Goal: Information Seeking & Learning: Learn about a topic

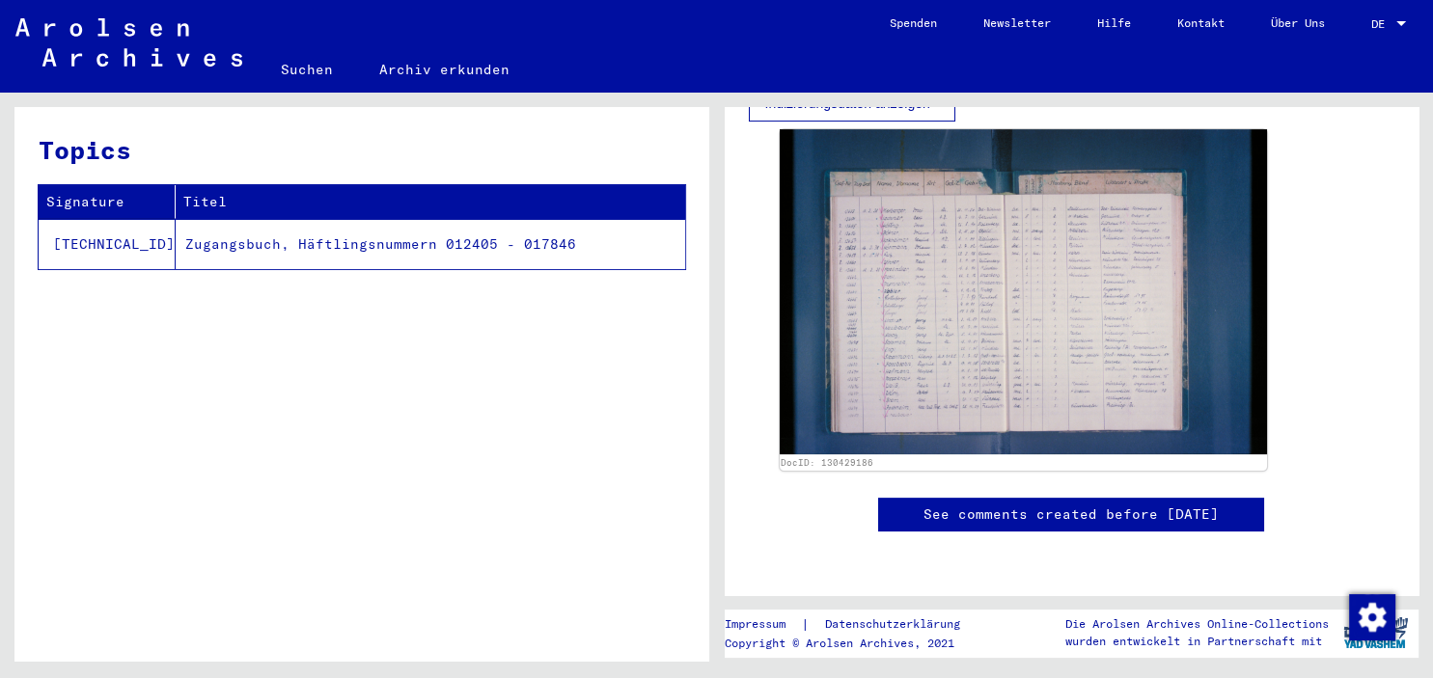
scroll to position [639, 0]
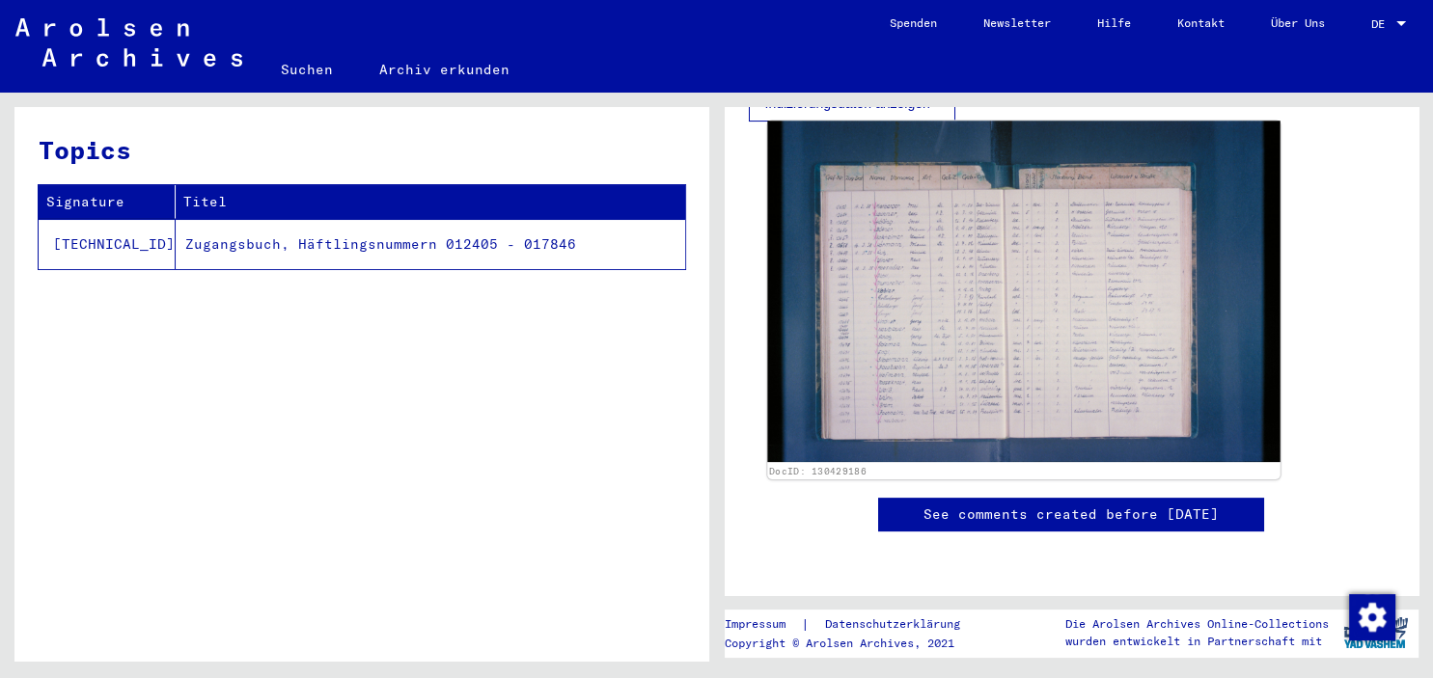
click at [1049, 234] on img at bounding box center [1023, 292] width 512 height 342
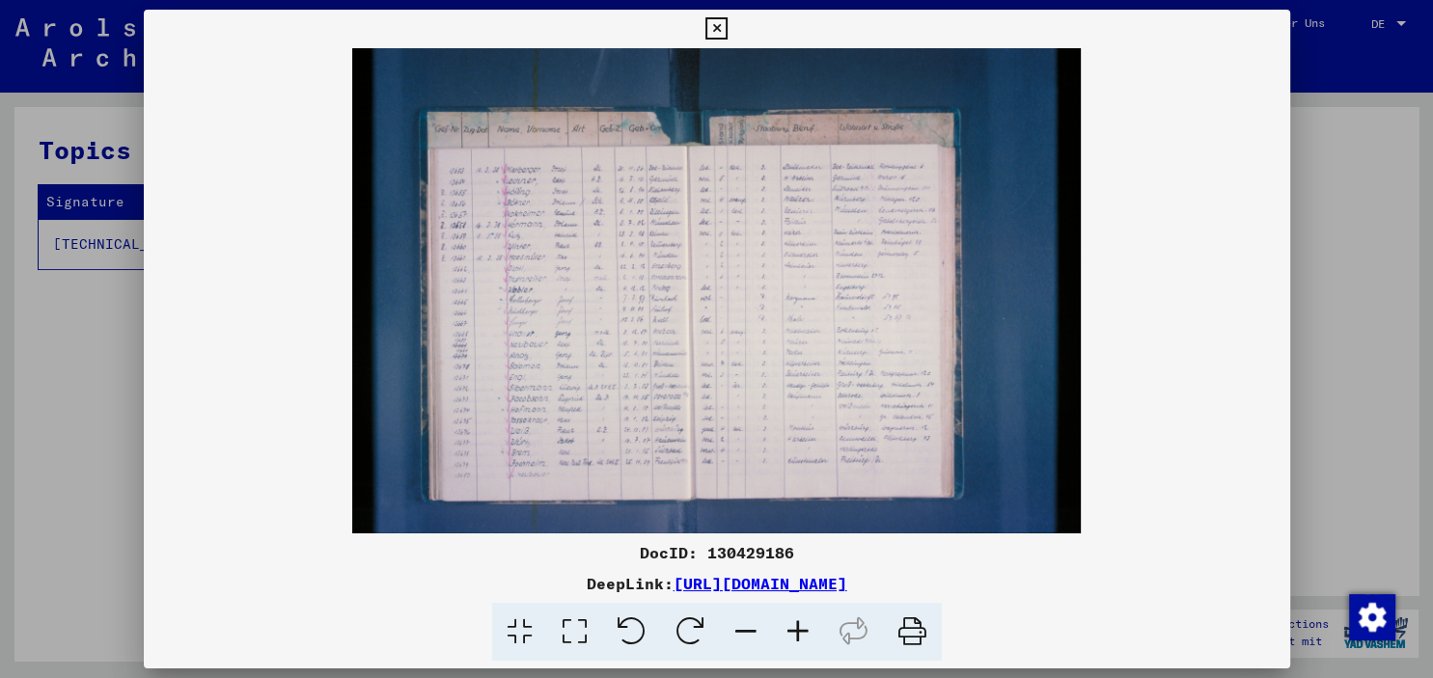
click at [906, 636] on icon at bounding box center [912, 632] width 59 height 59
click at [798, 634] on icon at bounding box center [798, 632] width 52 height 59
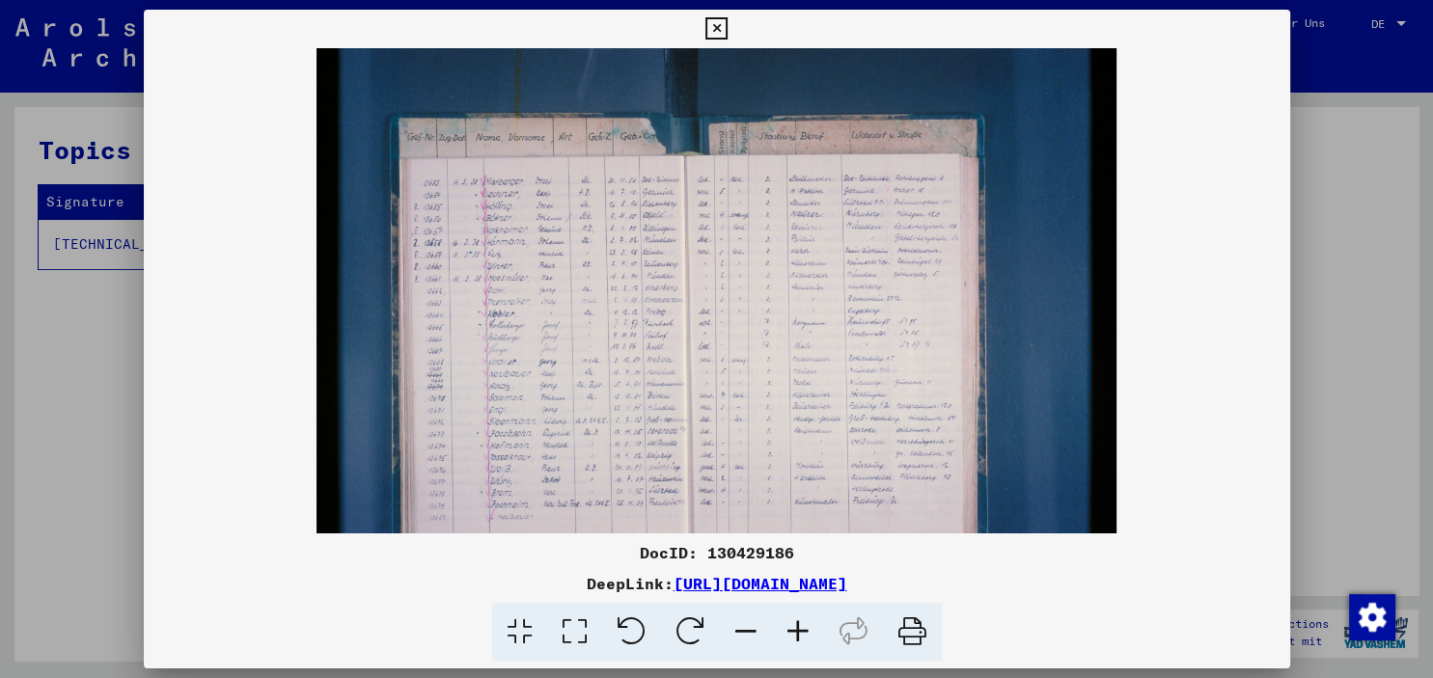
click at [799, 634] on icon at bounding box center [798, 632] width 52 height 59
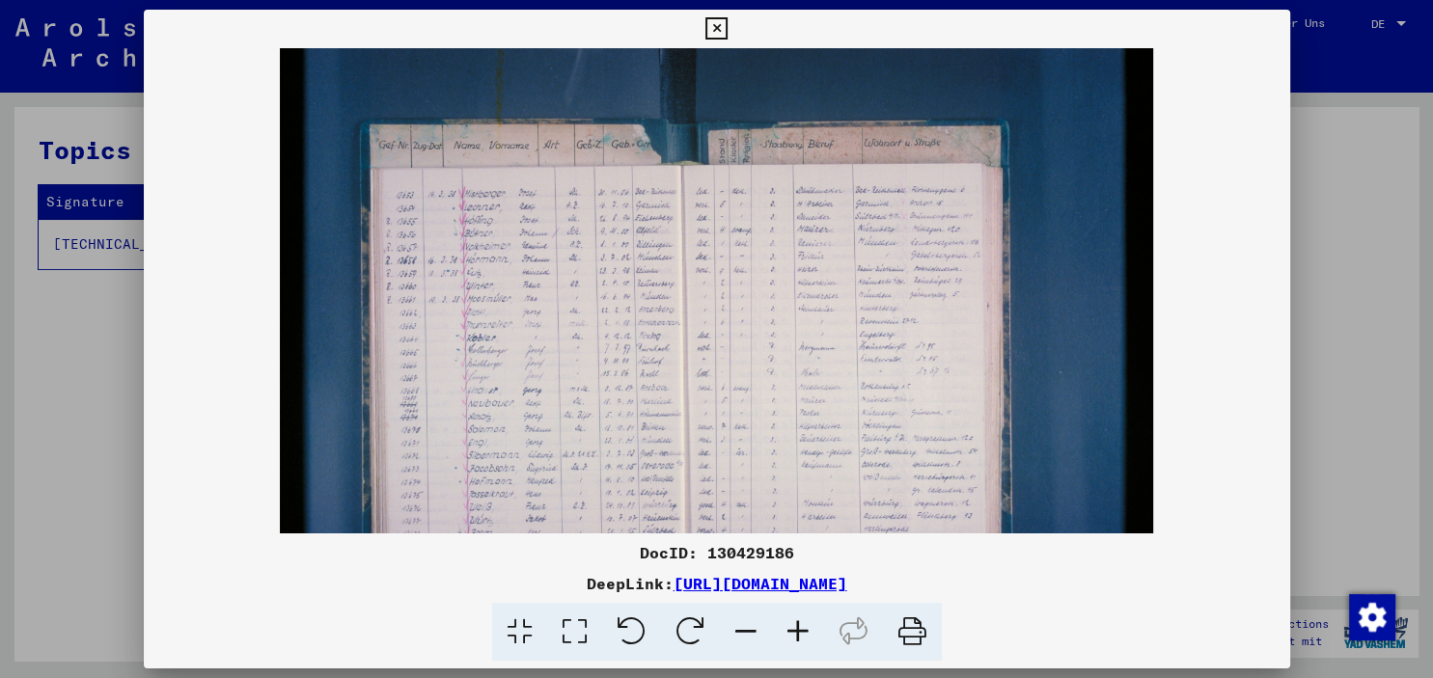
click at [799, 632] on icon at bounding box center [798, 632] width 52 height 59
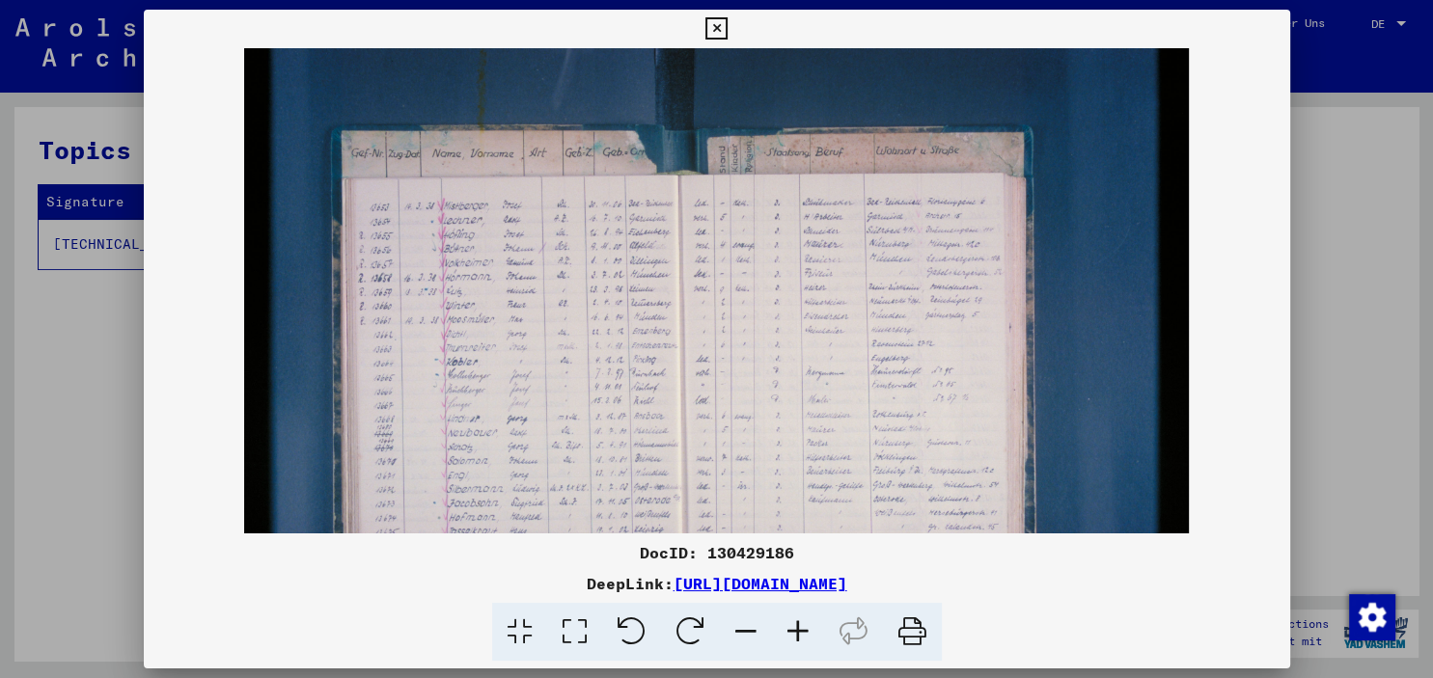
click at [799, 632] on icon at bounding box center [798, 632] width 52 height 59
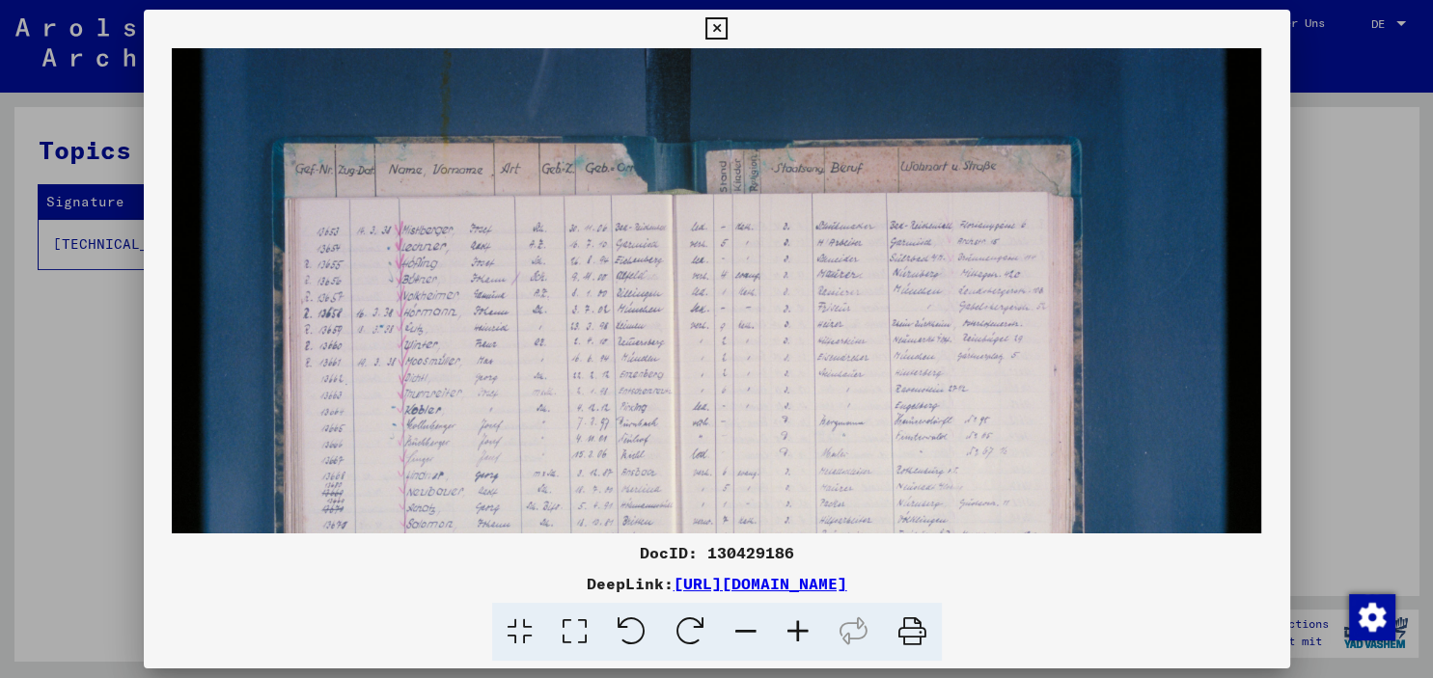
click at [799, 632] on icon at bounding box center [798, 632] width 52 height 59
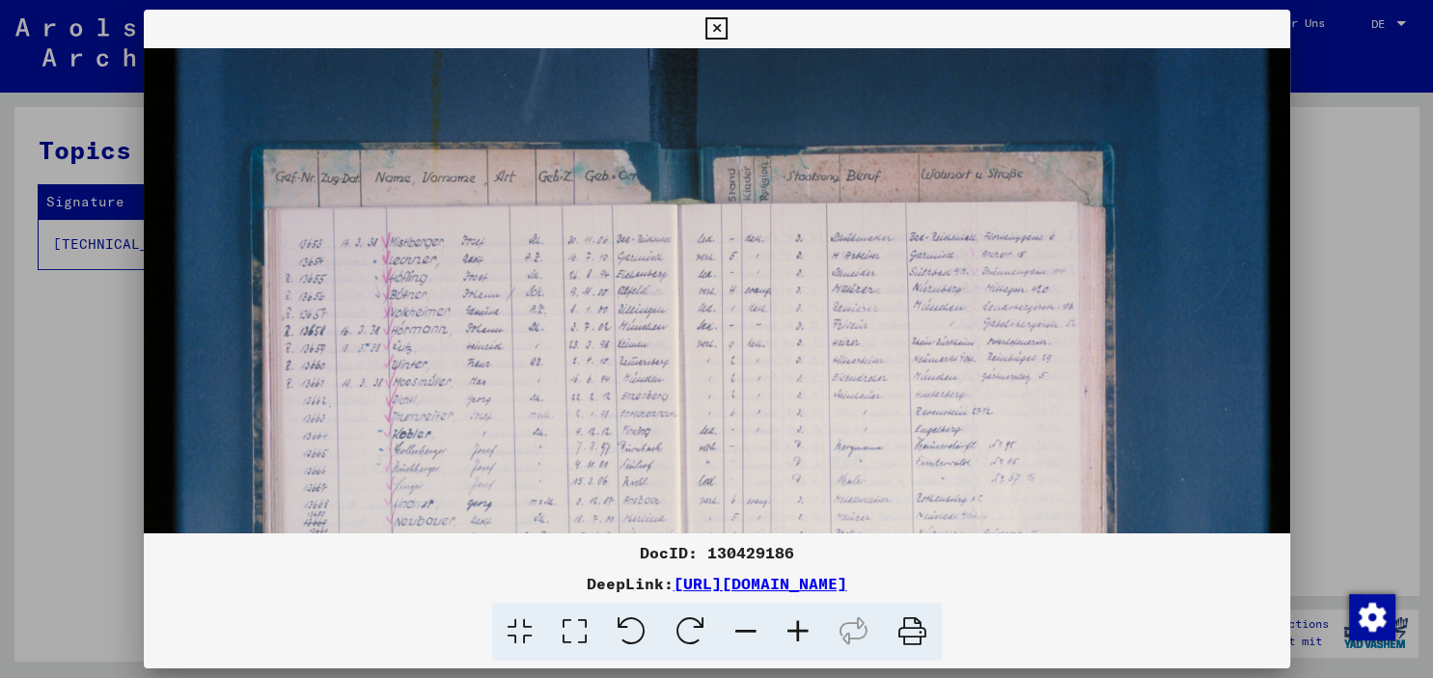
click at [799, 632] on icon at bounding box center [798, 632] width 52 height 59
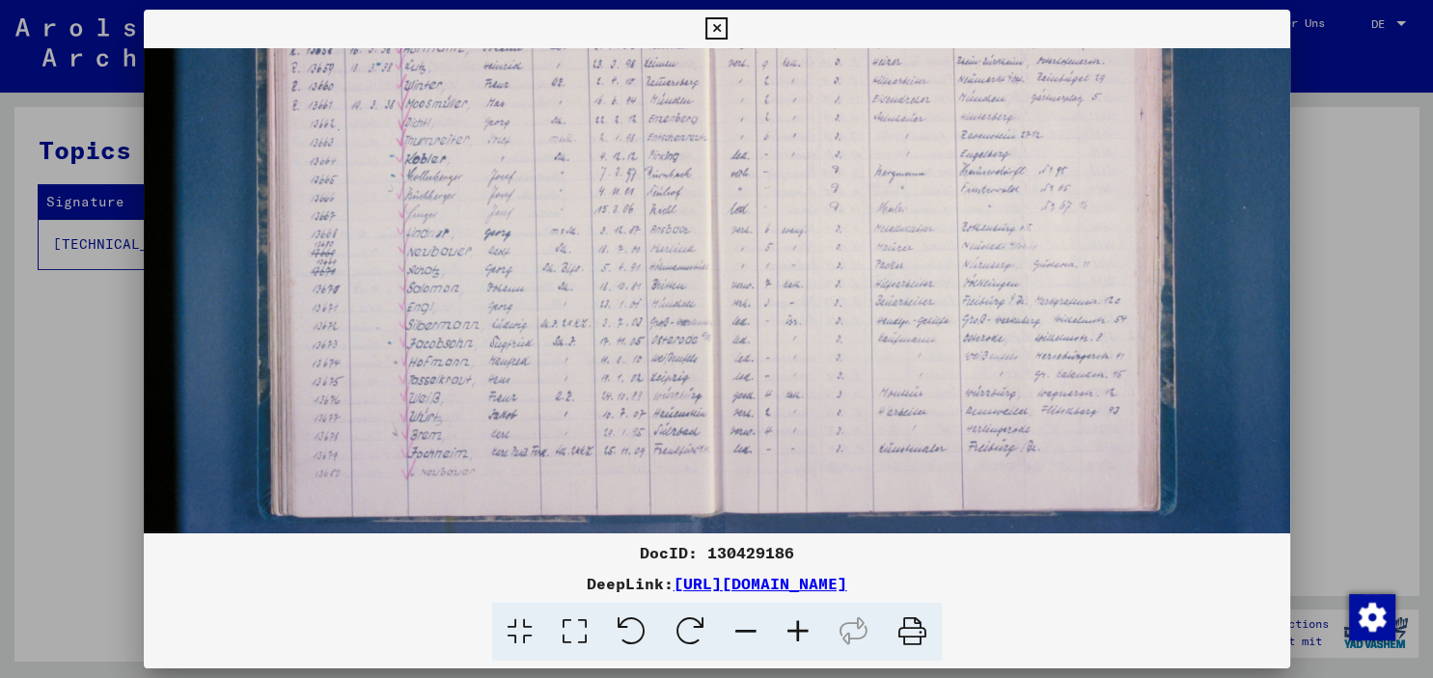
scroll to position [314, 4]
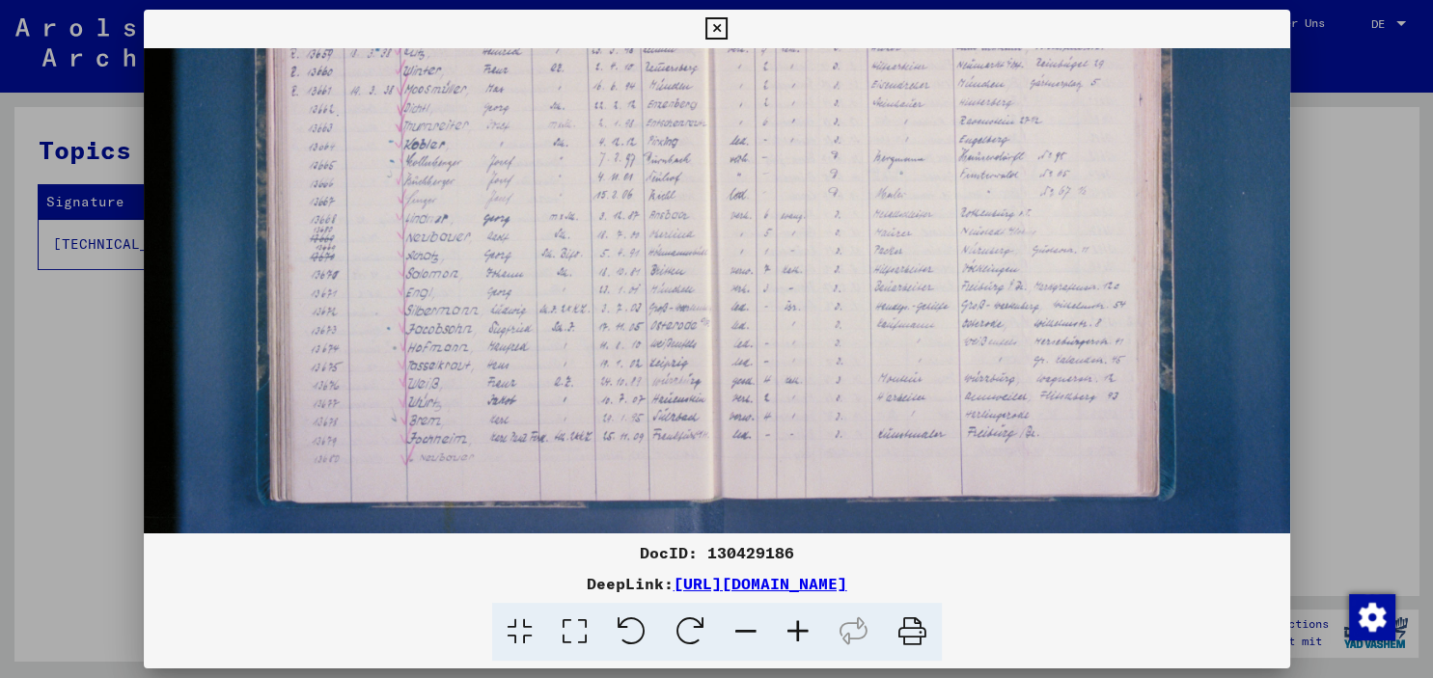
drag, startPoint x: 476, startPoint y: 415, endPoint x: 483, endPoint y: 102, distance: 312.8
click at [483, 102] on img at bounding box center [757, 146] width 1235 height 823
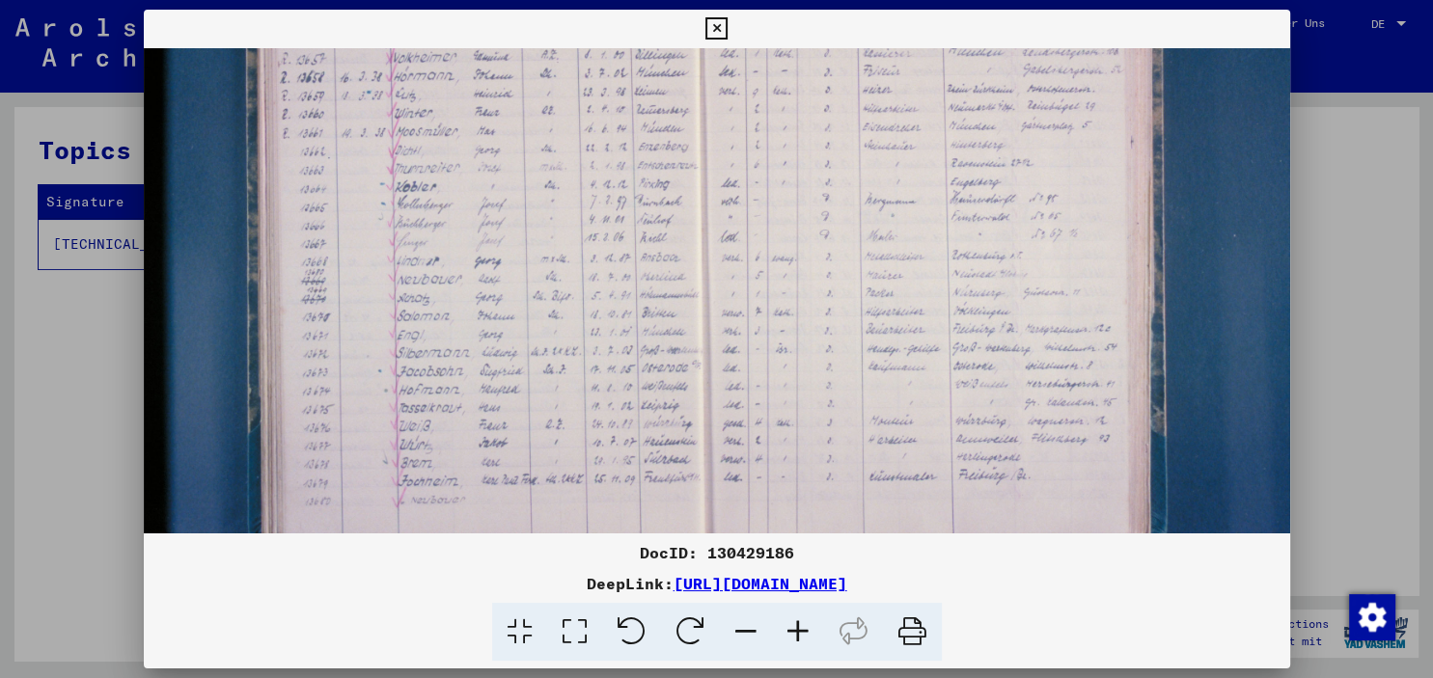
scroll to position [300, 13]
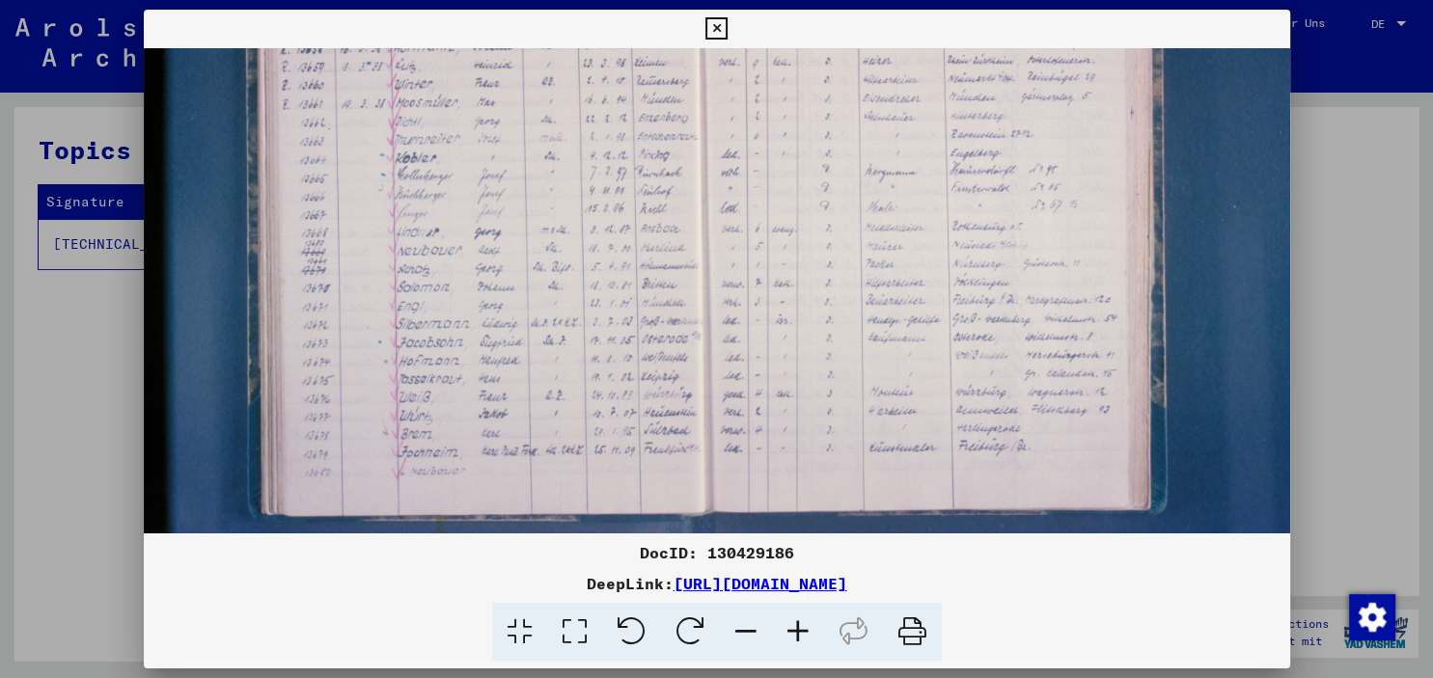
drag, startPoint x: 801, startPoint y: 186, endPoint x: 795, endPoint y: 201, distance: 15.6
click at [795, 201] on img at bounding box center [748, 159] width 1235 height 823
click at [728, 27] on icon at bounding box center [716, 28] width 22 height 23
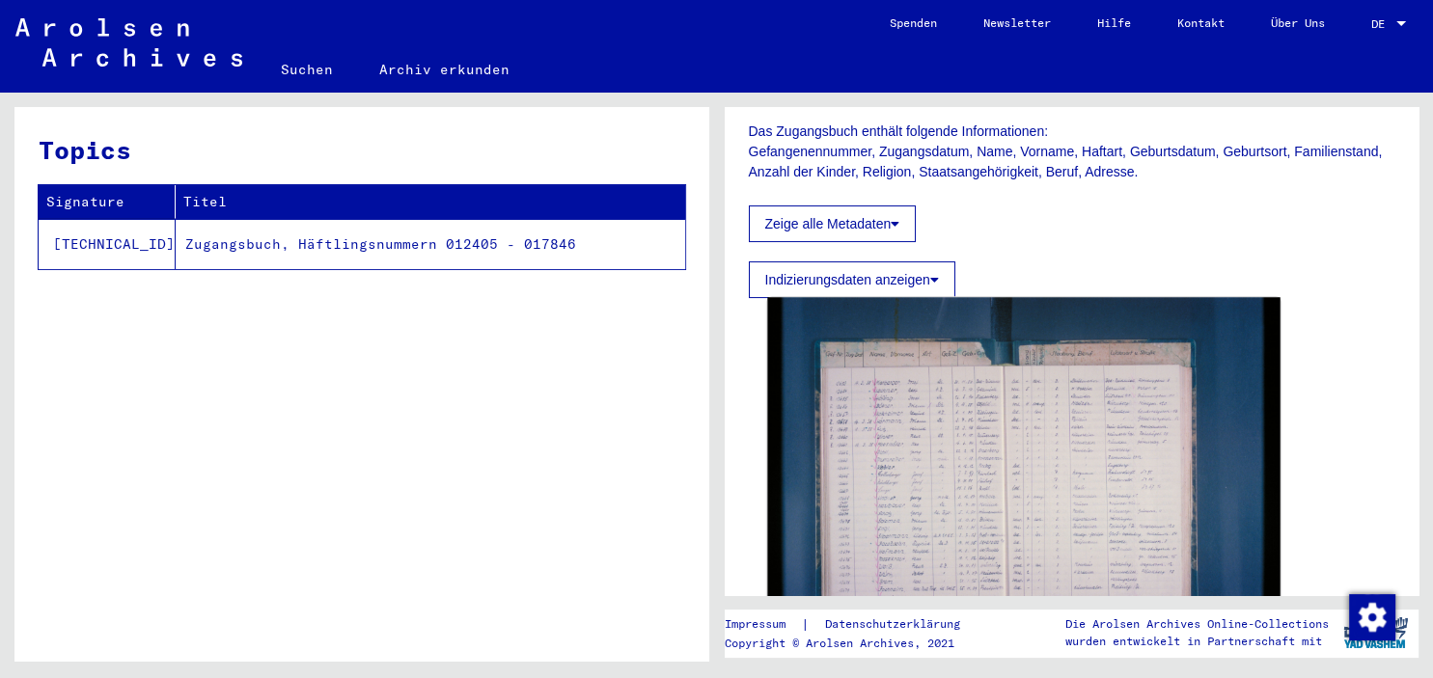
scroll to position [0, 0]
